Goal: Submit feedback/report problem

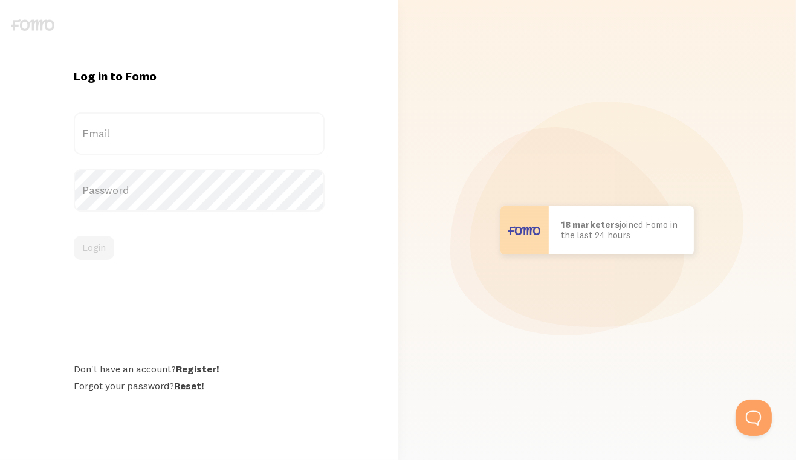
click at [184, 388] on link "Reset!" at bounding box center [189, 385] width 30 height 12
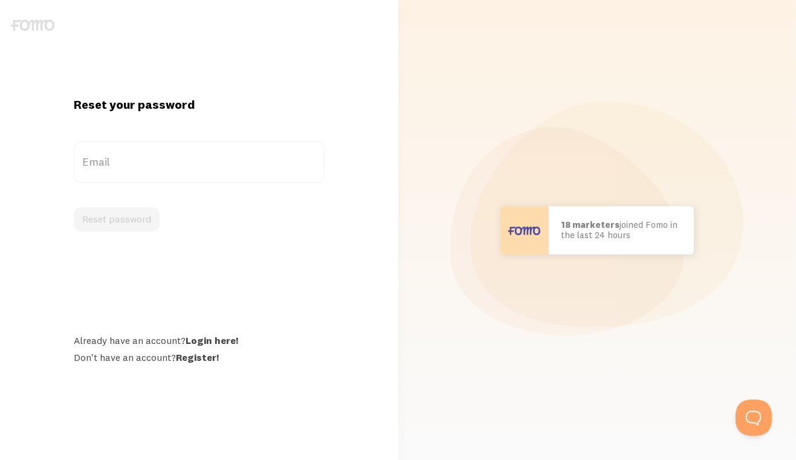
click at [140, 171] on label "Email" at bounding box center [199, 162] width 251 height 42
click at [140, 171] on input "Email" at bounding box center [199, 162] width 251 height 42
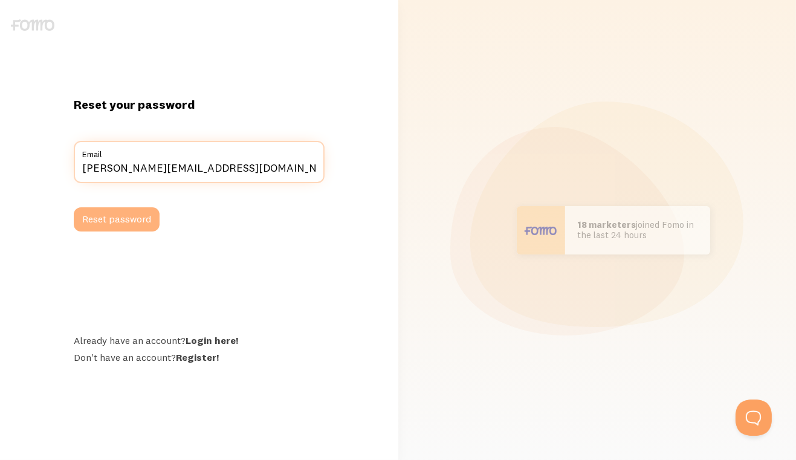
type input "melissa.h@hivepix.com"
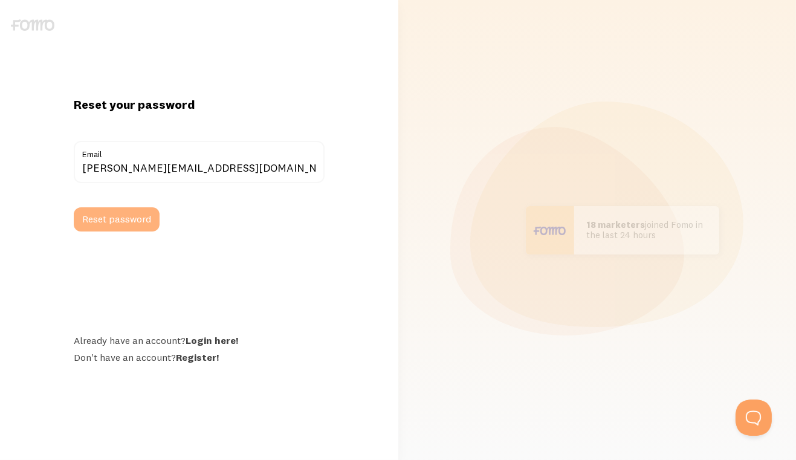
click at [114, 225] on button "Reset password" at bounding box center [117, 219] width 86 height 24
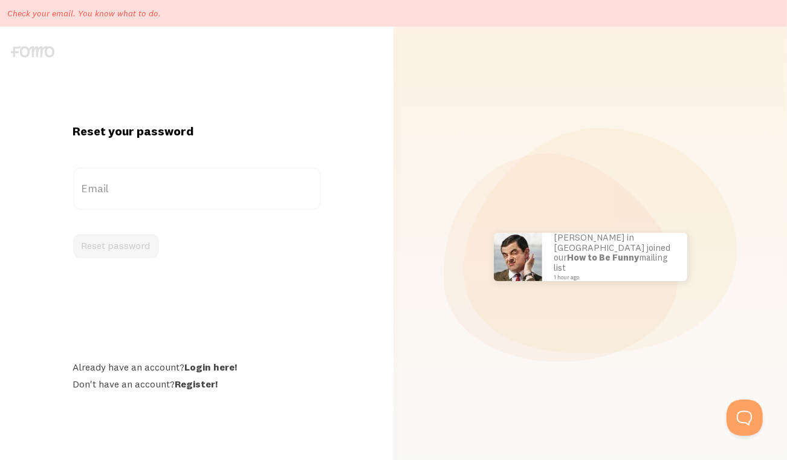
click at [139, 192] on label "Email" at bounding box center [197, 188] width 248 height 42
click at [139, 192] on input "Email" at bounding box center [197, 188] width 248 height 42
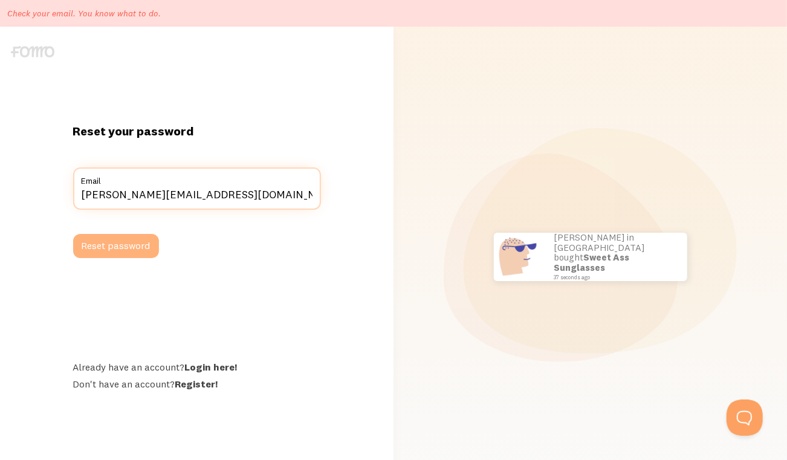
type input "melissa.h@hivepix.com"
click at [129, 250] on button "Reset password" at bounding box center [116, 246] width 86 height 24
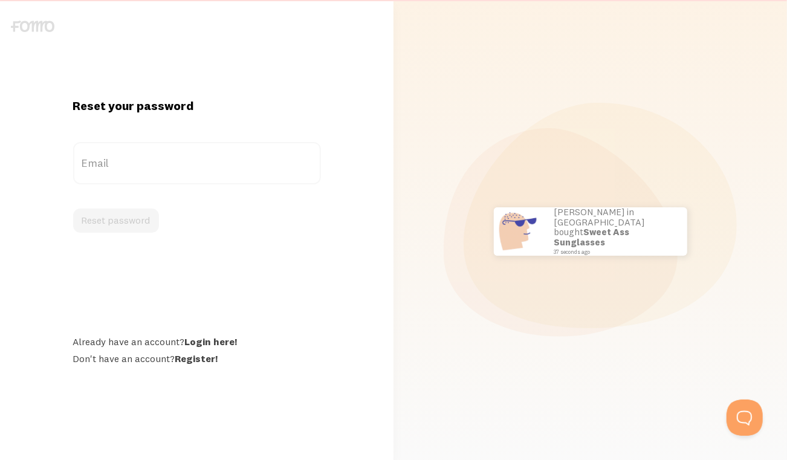
scroll to position [27, 0]
click at [130, 156] on label "Email" at bounding box center [197, 162] width 248 height 42
click at [130, 156] on input "Email" at bounding box center [197, 162] width 248 height 42
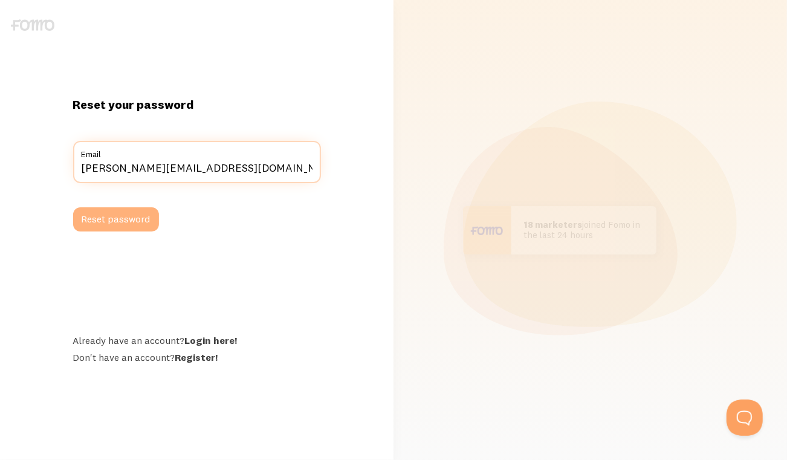
type input "melissa.h@hivepix.com"
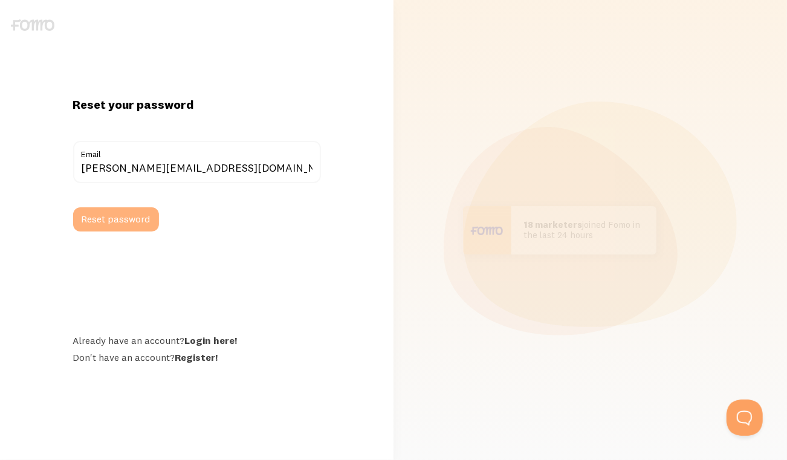
click at [120, 225] on button "Reset password" at bounding box center [116, 219] width 86 height 24
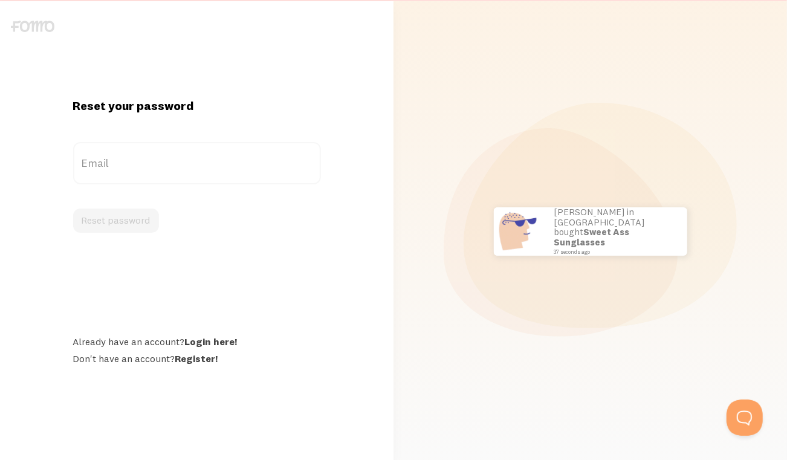
scroll to position [27, 0]
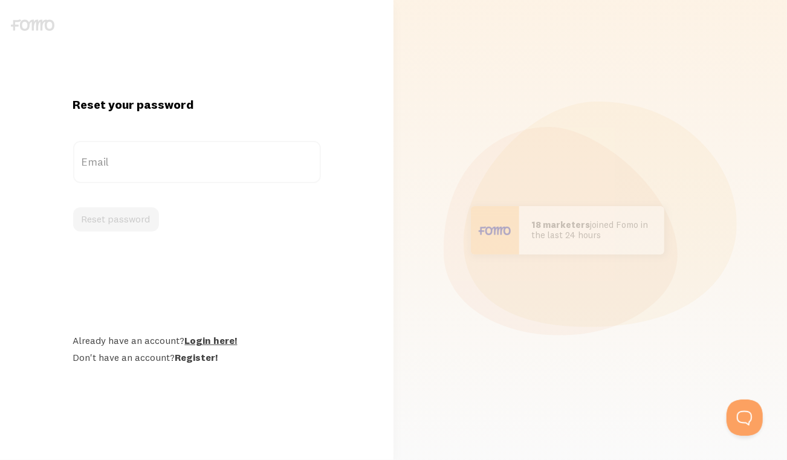
click at [210, 340] on link "Login here!" at bounding box center [211, 340] width 53 height 12
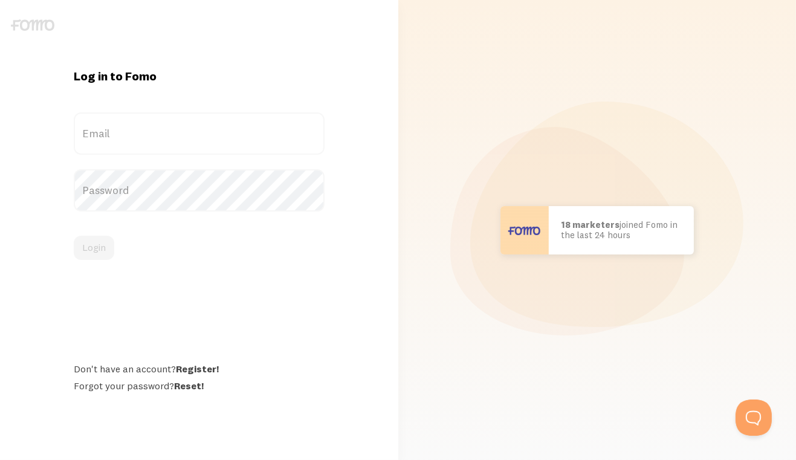
click at [161, 140] on label "Email" at bounding box center [199, 133] width 251 height 42
click at [161, 140] on input "Email" at bounding box center [199, 133] width 251 height 42
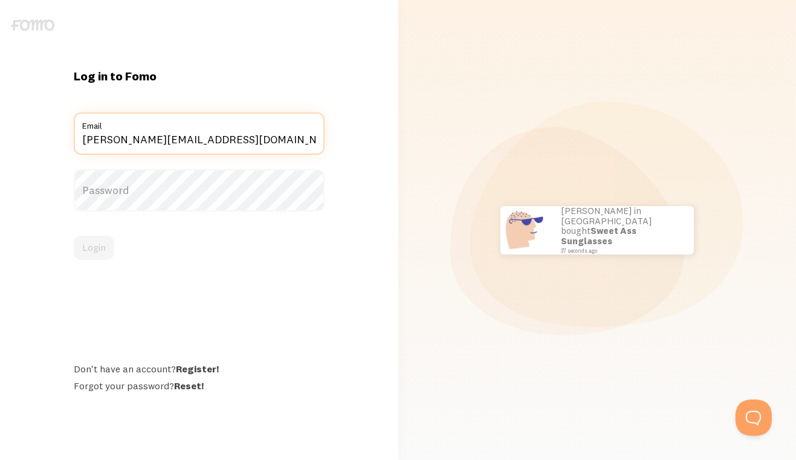
type input "melissa.h@hivepix.com"
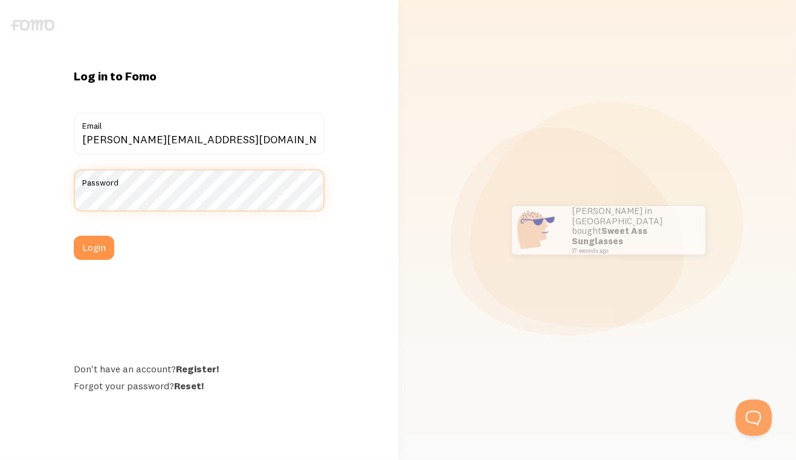
click at [74, 236] on button "Login" at bounding box center [94, 248] width 40 height 24
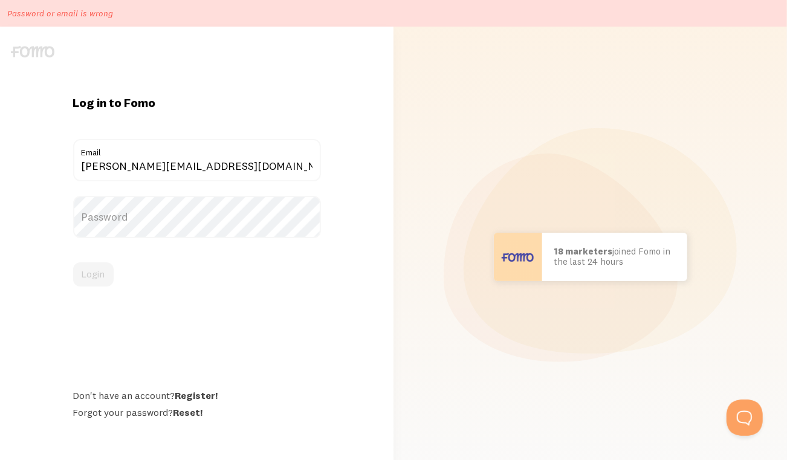
click at [148, 215] on label "Password" at bounding box center [197, 217] width 248 height 42
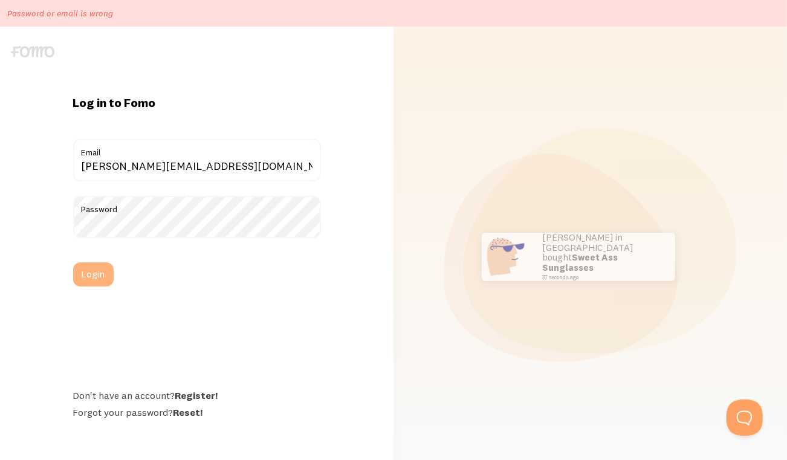
click at [86, 278] on button "Login" at bounding box center [93, 274] width 40 height 24
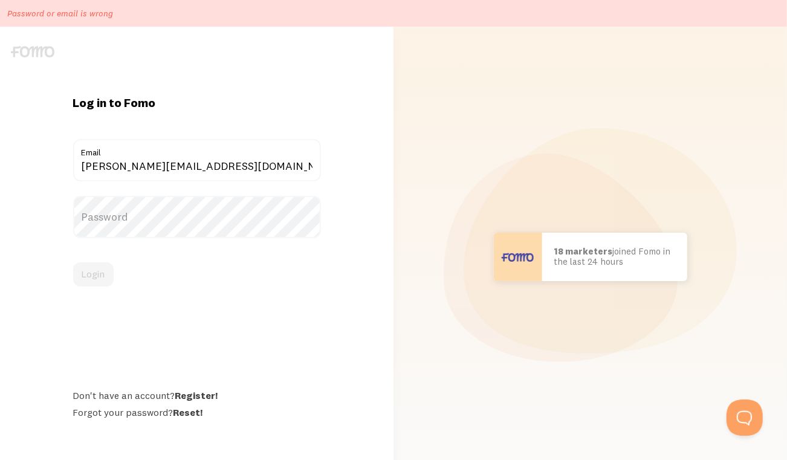
click at [115, 215] on label "Password" at bounding box center [197, 217] width 248 height 42
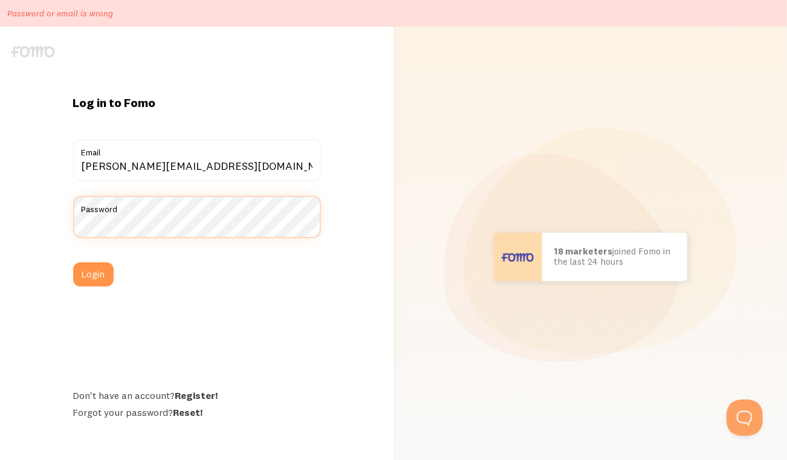
click at [73, 262] on button "Login" at bounding box center [93, 274] width 40 height 24
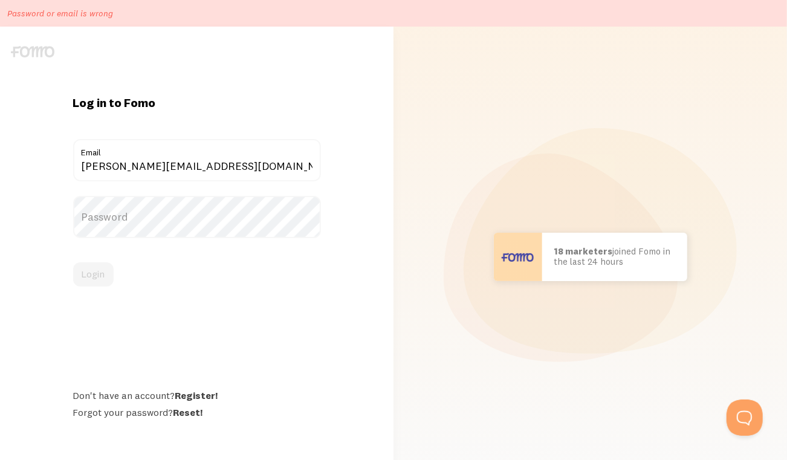
click at [134, 219] on label "Password" at bounding box center [197, 217] width 248 height 42
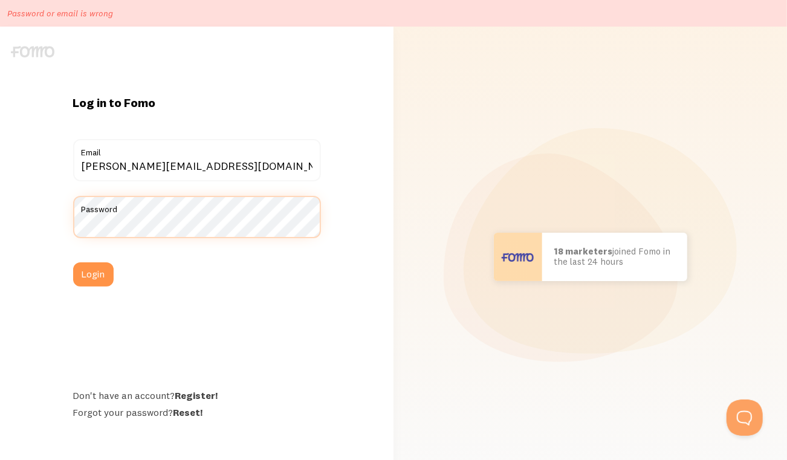
click at [73, 262] on button "Login" at bounding box center [93, 274] width 40 height 24
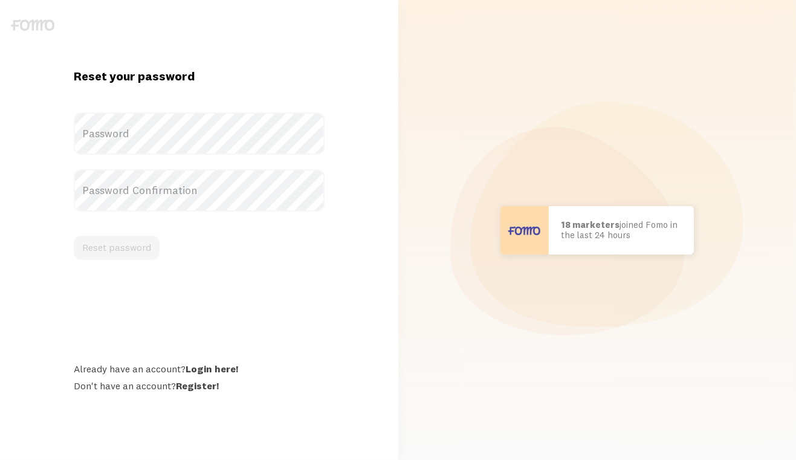
click at [143, 137] on label "Password" at bounding box center [199, 133] width 251 height 42
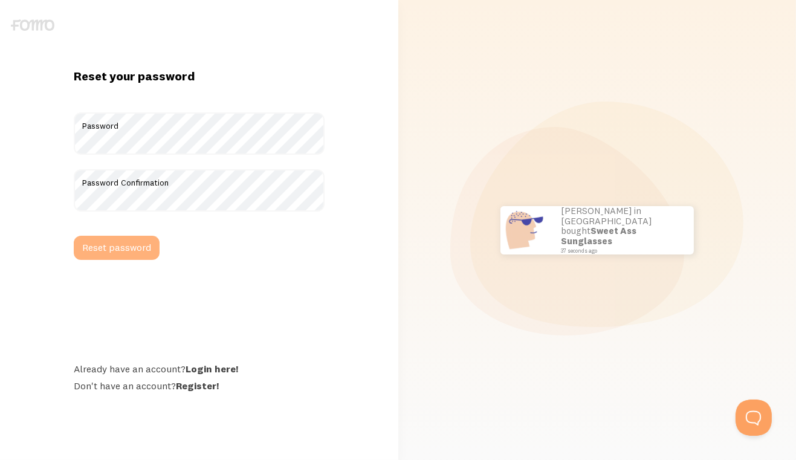
click at [137, 245] on button "Reset password" at bounding box center [117, 248] width 86 height 24
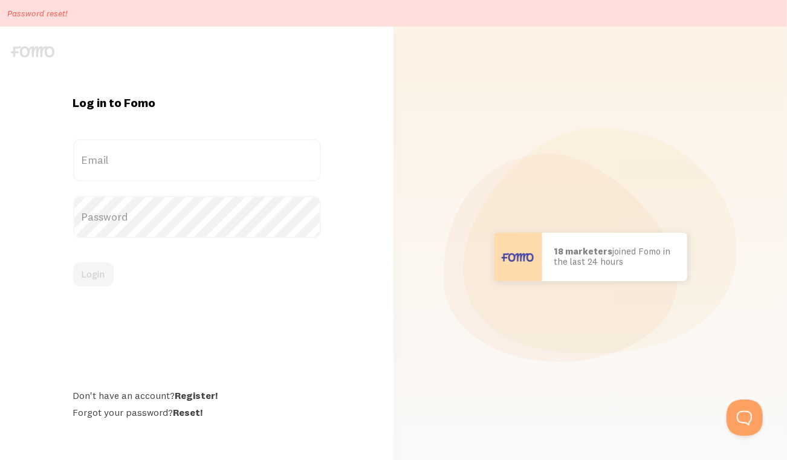
click at [172, 155] on label "Email" at bounding box center [197, 160] width 248 height 42
click at [172, 155] on input "Email" at bounding box center [197, 160] width 248 height 42
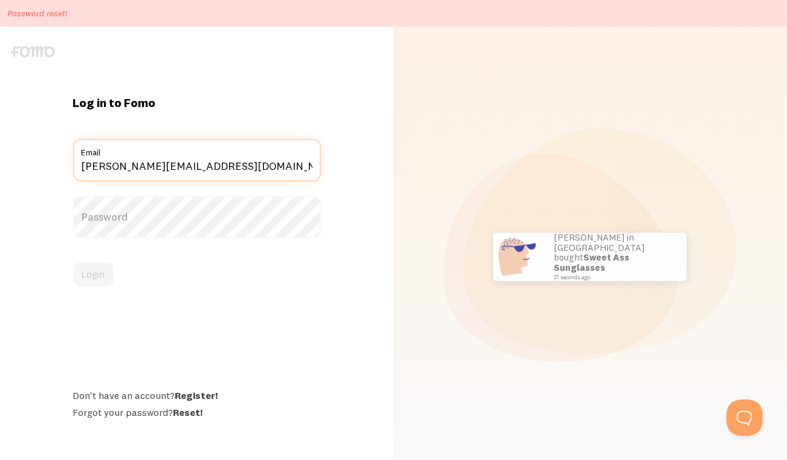
type input "[PERSON_NAME][EMAIL_ADDRESS][DOMAIN_NAME]"
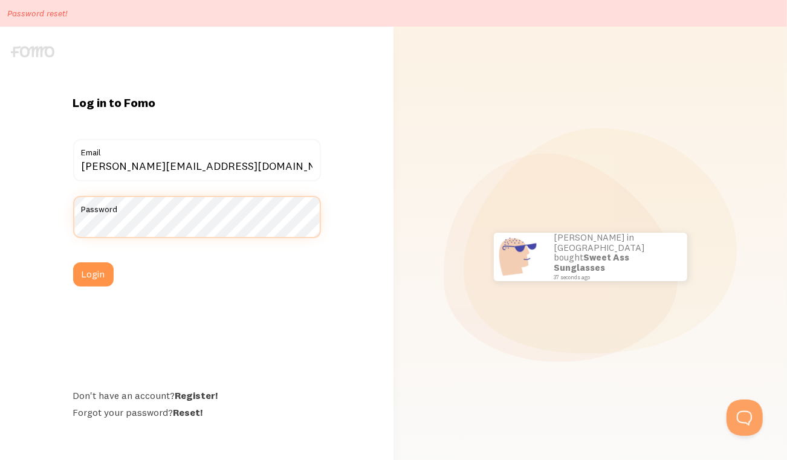
click at [73, 262] on button "Login" at bounding box center [93, 274] width 40 height 24
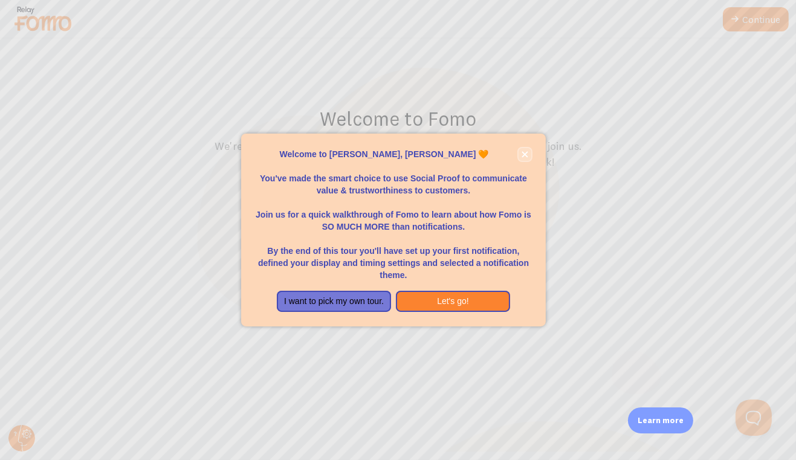
click at [526, 153] on icon "close," at bounding box center [525, 154] width 6 height 6
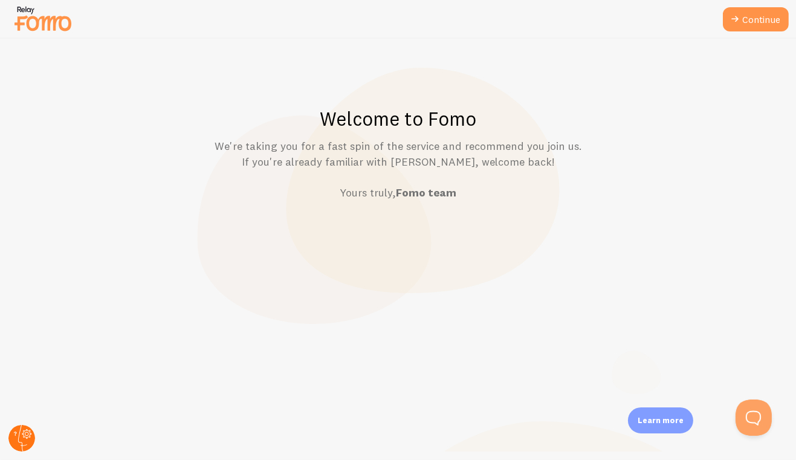
click at [21, 437] on circle at bounding box center [21, 438] width 27 height 27
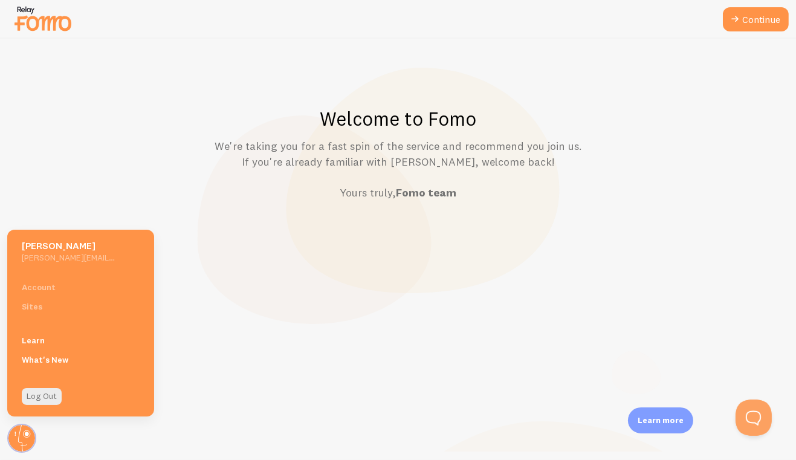
click at [50, 286] on div "Account Sites" at bounding box center [80, 296] width 147 height 39
click at [781, 21] on link "Continue" at bounding box center [756, 19] width 66 height 24
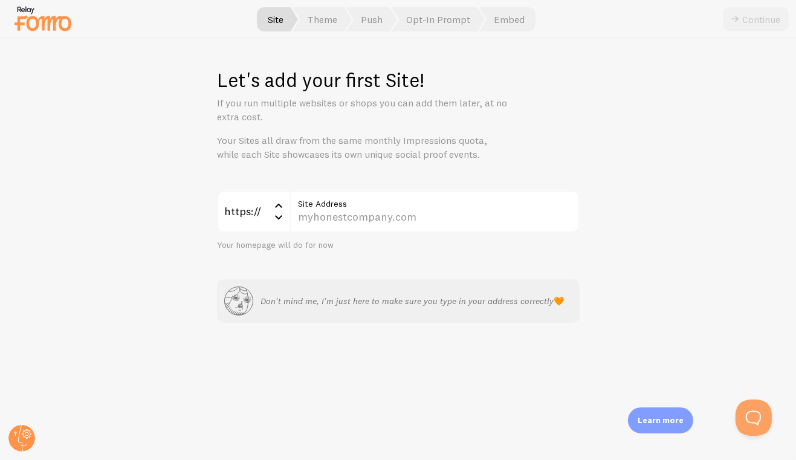
click at [23, 419] on div "Let's add your first Site! If you run multiple websites or shops you can add th…" at bounding box center [398, 249] width 795 height 421
click at [26, 436] on circle at bounding box center [21, 438] width 27 height 27
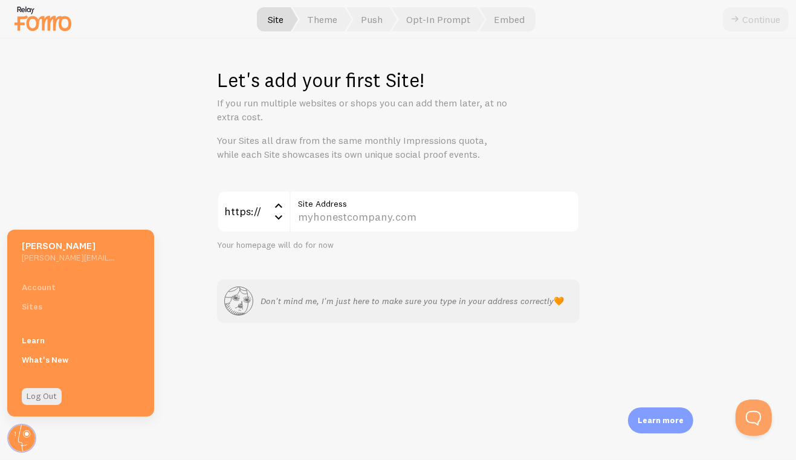
click at [82, 253] on h5 "[PERSON_NAME][EMAIL_ADDRESS][DOMAIN_NAME]" at bounding box center [69, 257] width 94 height 11
click at [27, 249] on h5 "[PERSON_NAME]" at bounding box center [69, 245] width 94 height 13
click at [386, 364] on div "Let's add your first Site! If you run multiple websites or shops you can add th…" at bounding box center [398, 249] width 795 height 421
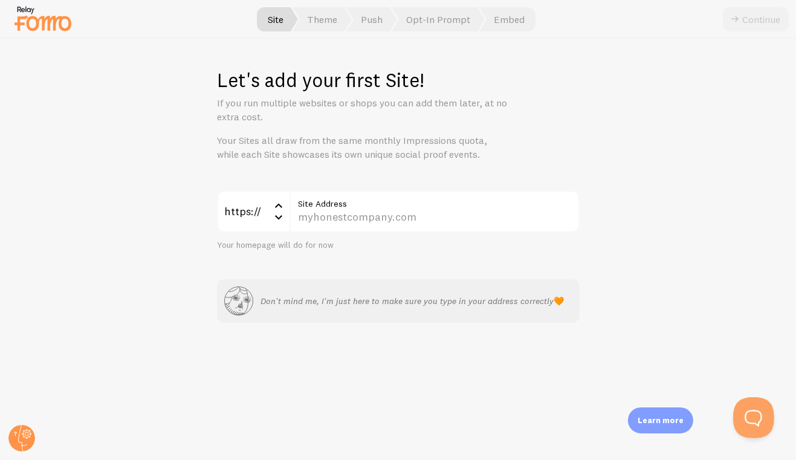
click at [753, 417] on button "Open Beacon popover" at bounding box center [751, 415] width 36 height 36
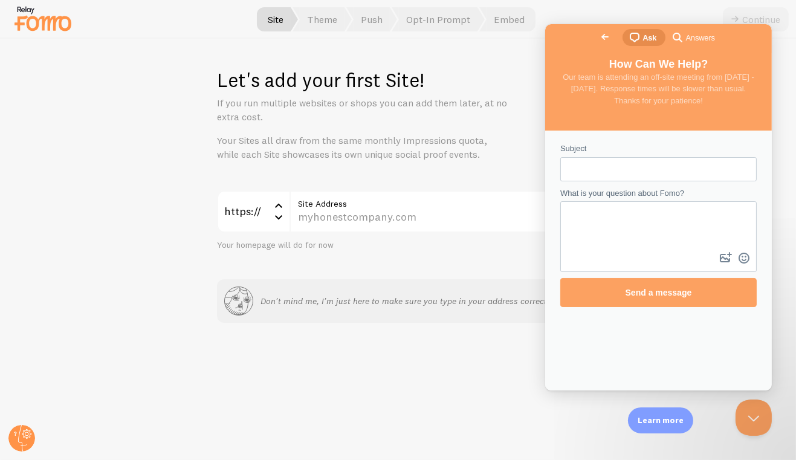
click at [619, 164] on input "Subject" at bounding box center [657, 169] width 177 height 22
type input "CANCELLATION"
click at [630, 208] on textarea "What is your question about Fomo?" at bounding box center [658, 225] width 194 height 47
type textarea "I have finally logged in but cannot seem to access any details in relation to m…"
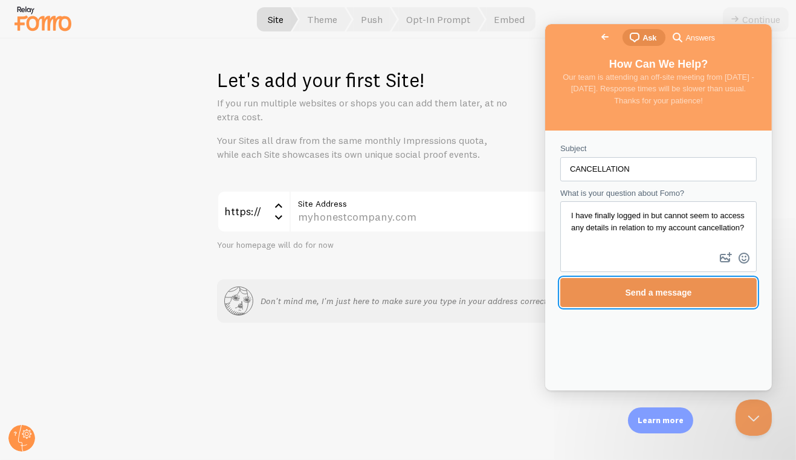
click at [688, 288] on span "Send a message" at bounding box center [658, 293] width 66 height 10
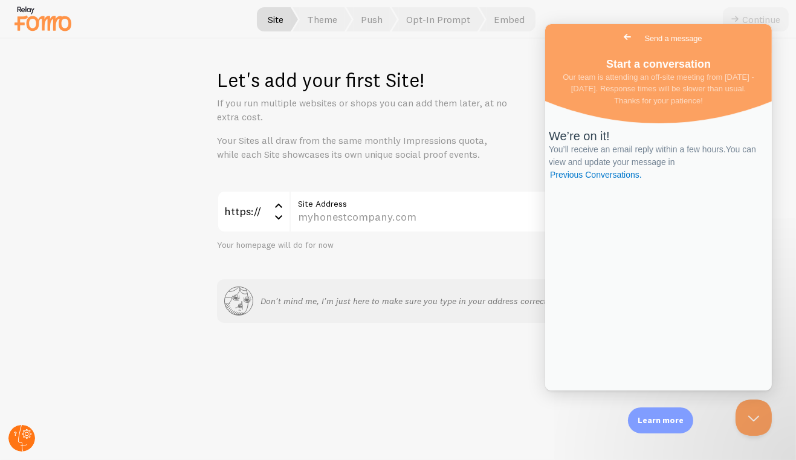
click at [28, 437] on g at bounding box center [21, 438] width 27 height 27
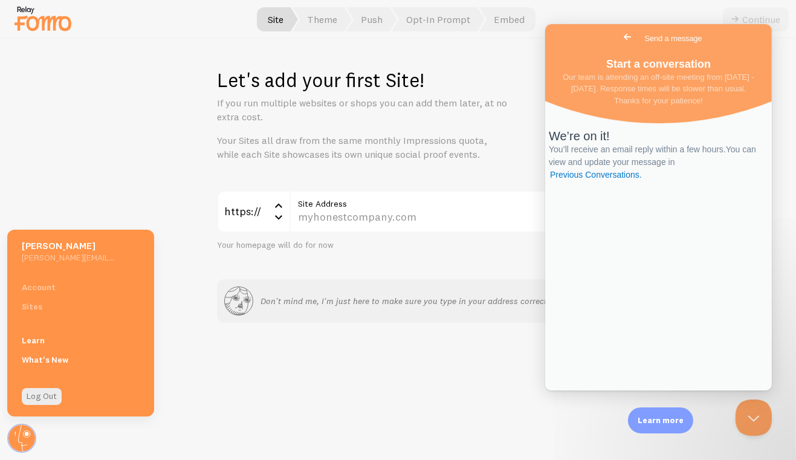
click at [77, 248] on h5 "[PERSON_NAME]" at bounding box center [69, 245] width 94 height 13
